Goal: Find contact information: Obtain details needed to contact an individual or organization

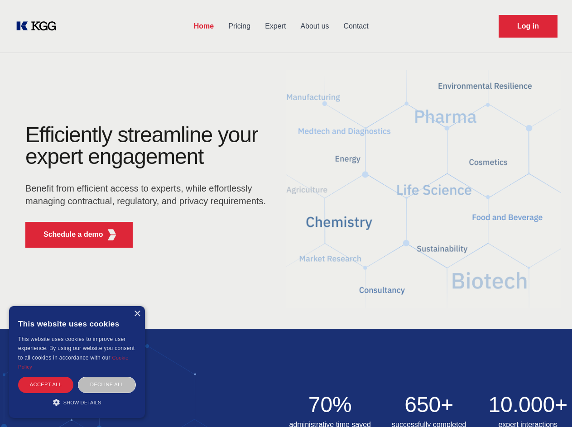
click at [286, 213] on div "Efficiently streamline your expert engagement Benefit from efficient access to …" at bounding box center [148, 189] width 275 height 131
click at [68, 234] on p "Schedule a demo" at bounding box center [73, 234] width 60 height 11
click at [137, 314] on div "× This website uses cookies This website uses cookies to improve user experienc…" at bounding box center [77, 362] width 136 height 112
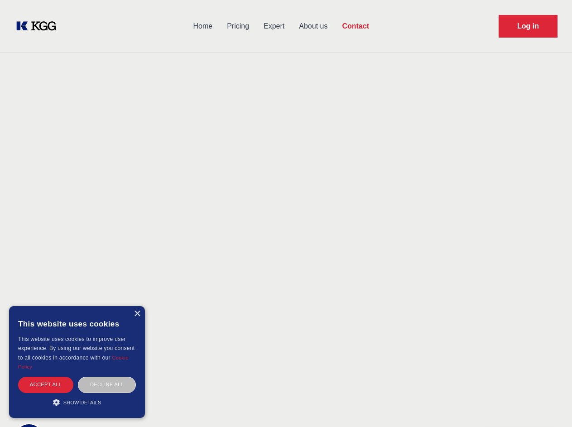
click at [46, 384] on div "Accept all" at bounding box center [45, 385] width 55 height 16
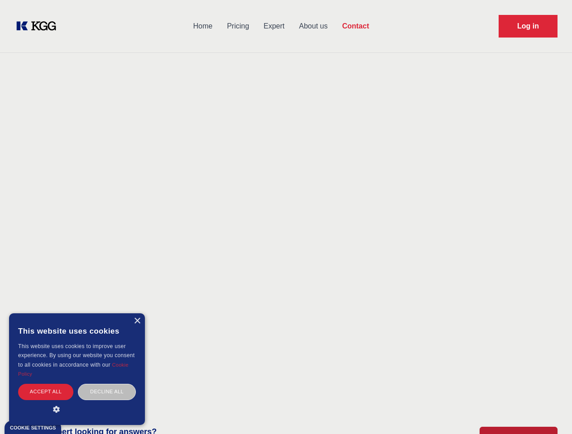
click at [107, 384] on div "Decline all" at bounding box center [107, 392] width 58 height 16
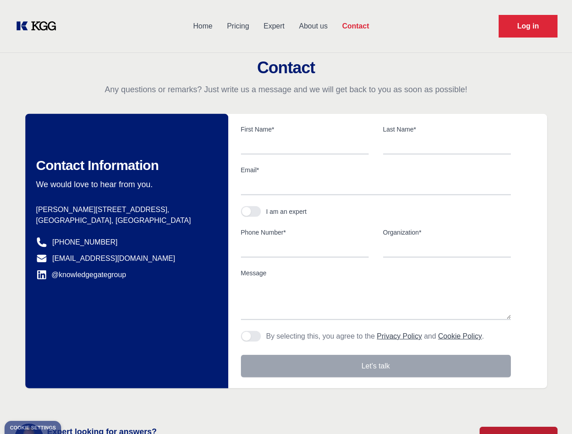
click at [77, 402] on main "Contact Any questions or remarks? Just write us a message and we will get back …" at bounding box center [286, 235] width 572 height 471
